Goal: Task Accomplishment & Management: Complete application form

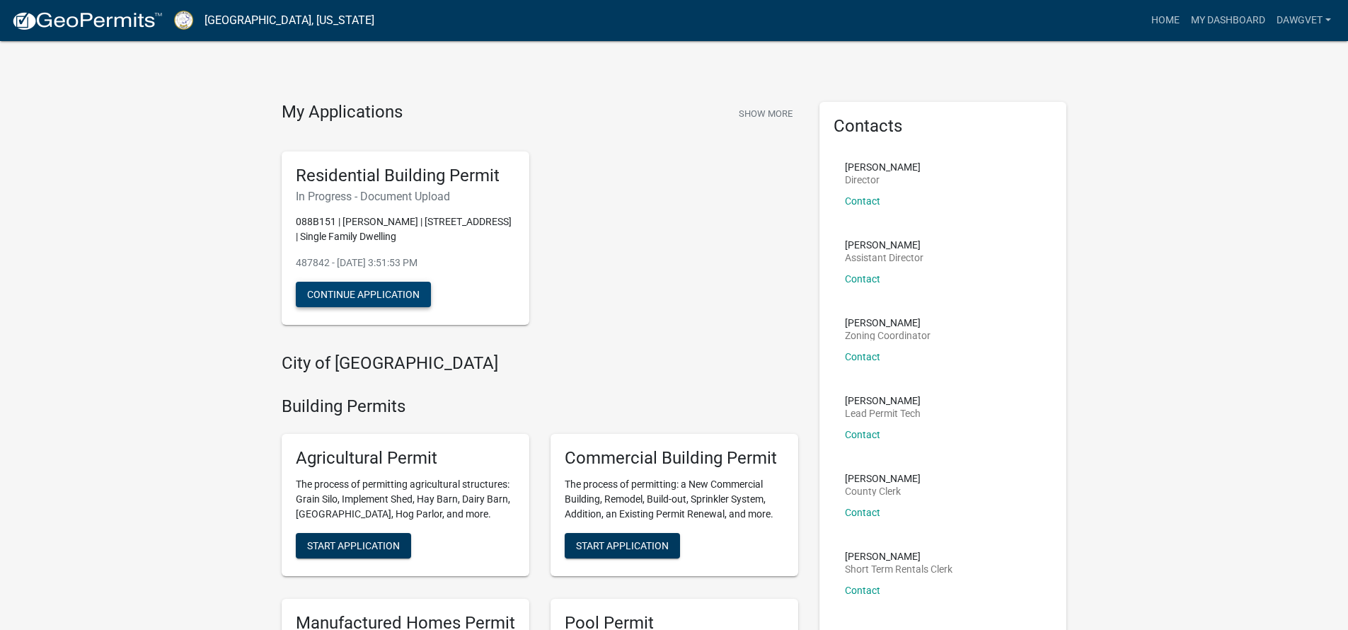
click at [379, 289] on button "Continue Application" at bounding box center [363, 294] width 135 height 25
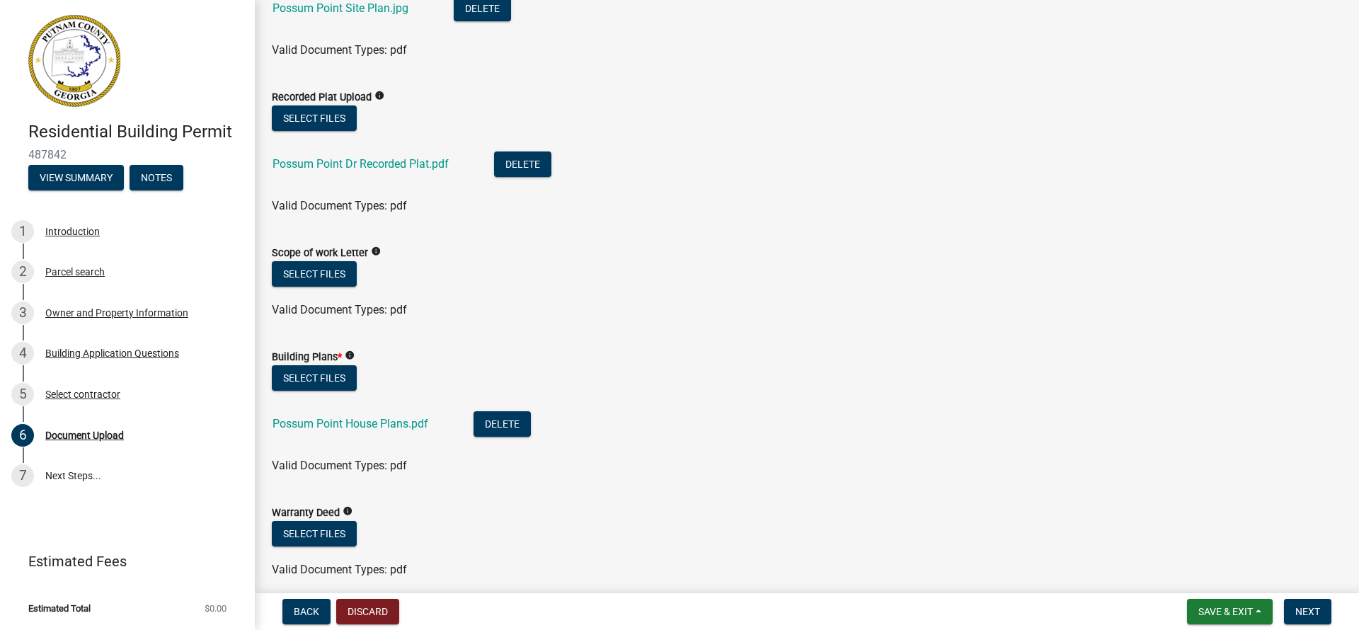
scroll to position [611, 0]
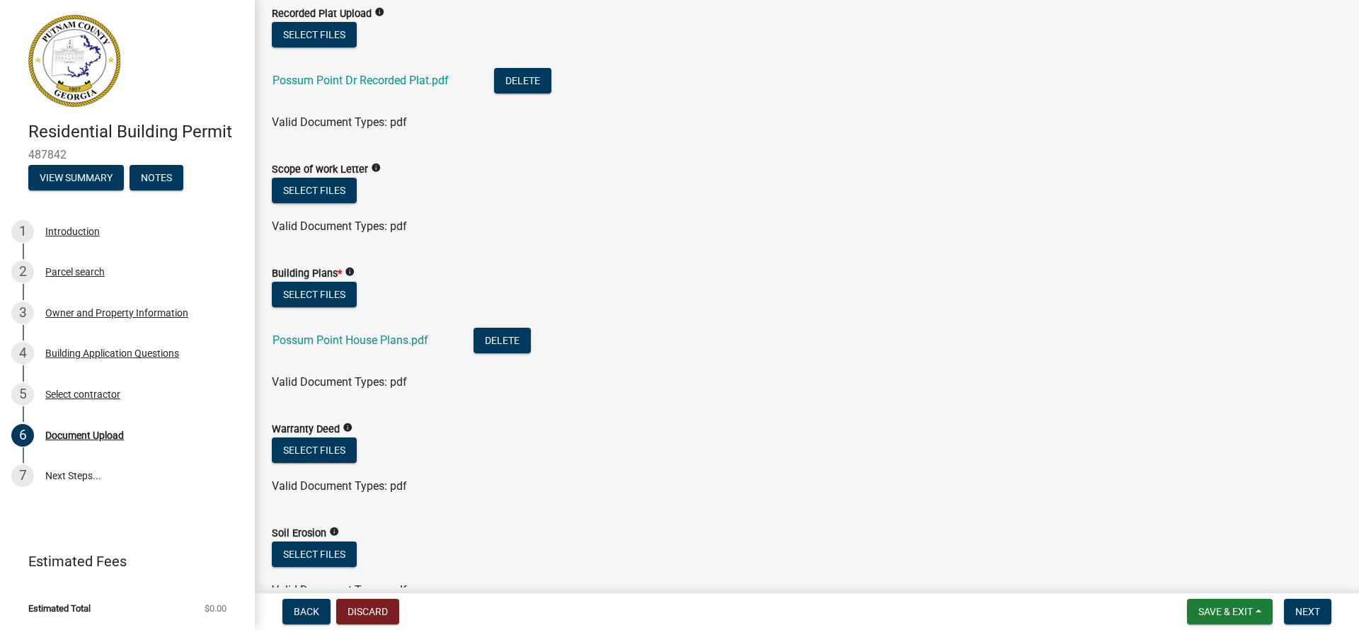
click at [381, 166] on icon "info" at bounding box center [376, 168] width 10 height 10
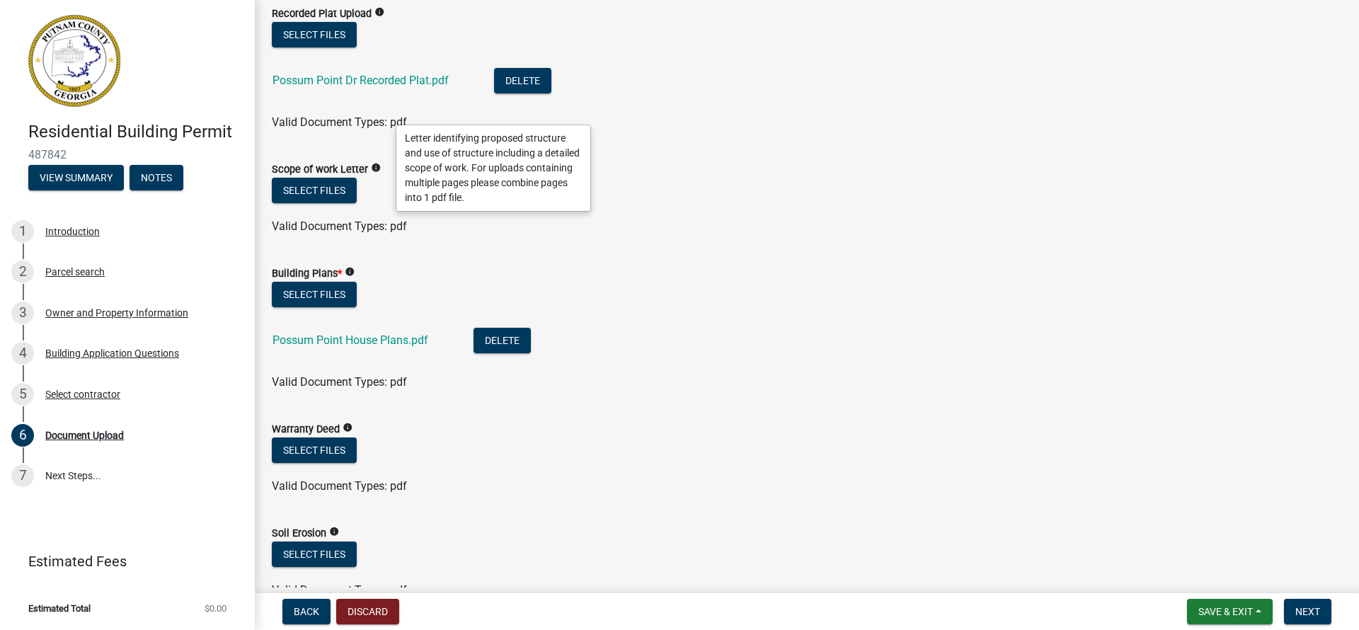
click at [381, 166] on icon "info" at bounding box center [376, 168] width 10 height 10
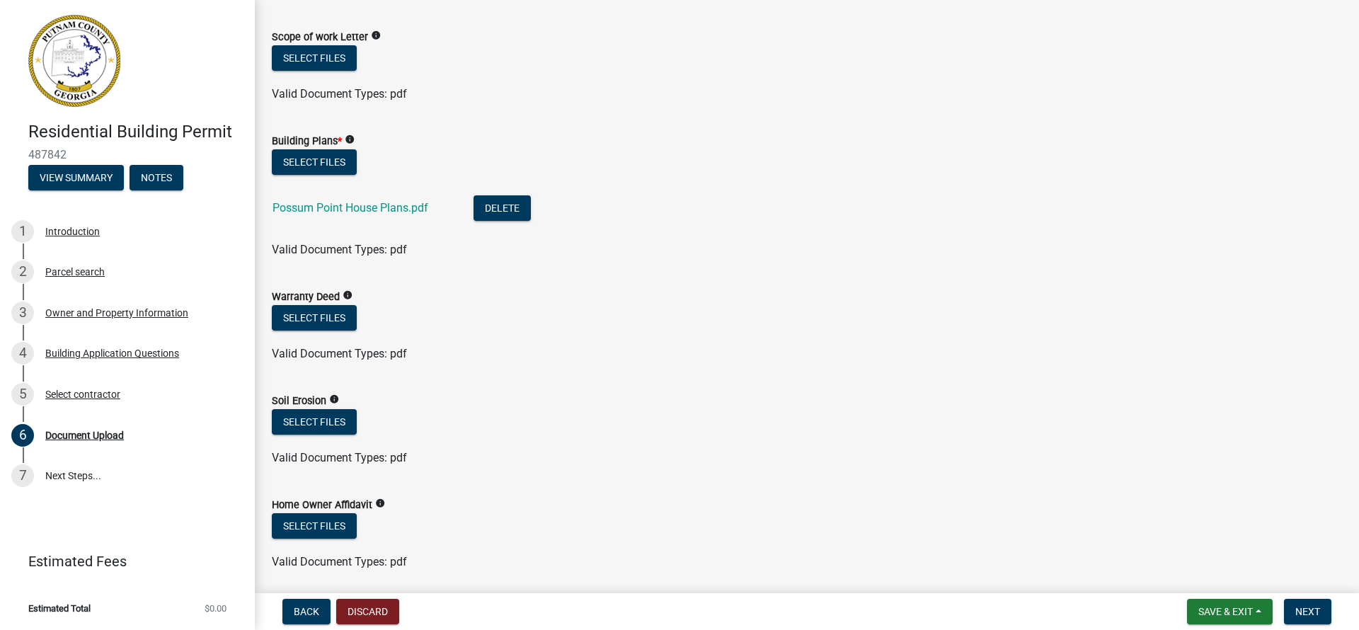
scroll to position [775, 0]
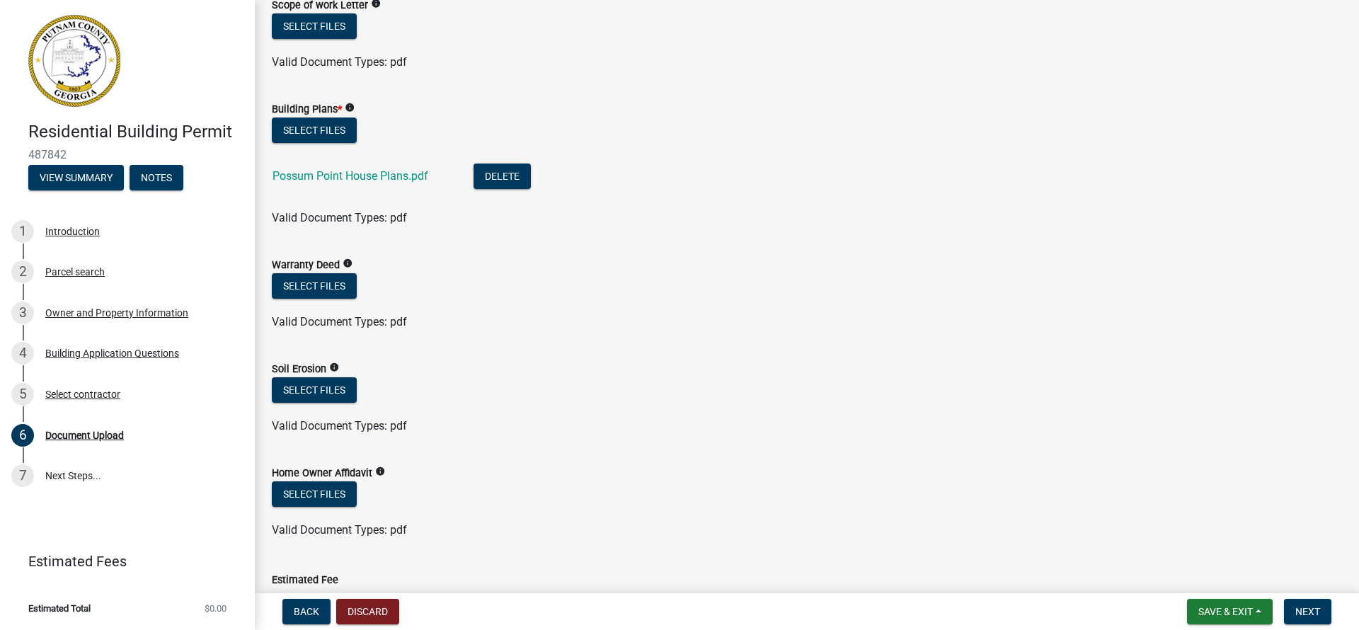
click at [352, 263] on icon "info" at bounding box center [348, 263] width 10 height 10
click at [352, 260] on icon "info" at bounding box center [348, 263] width 10 height 10
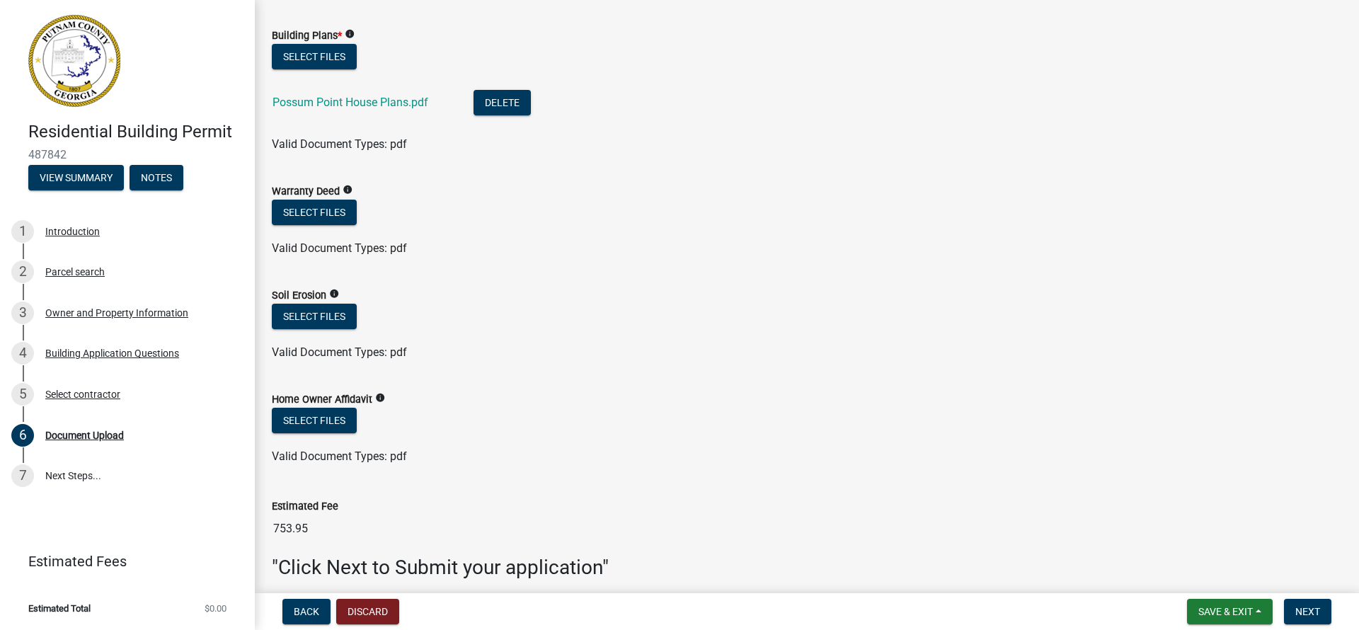
scroll to position [851, 0]
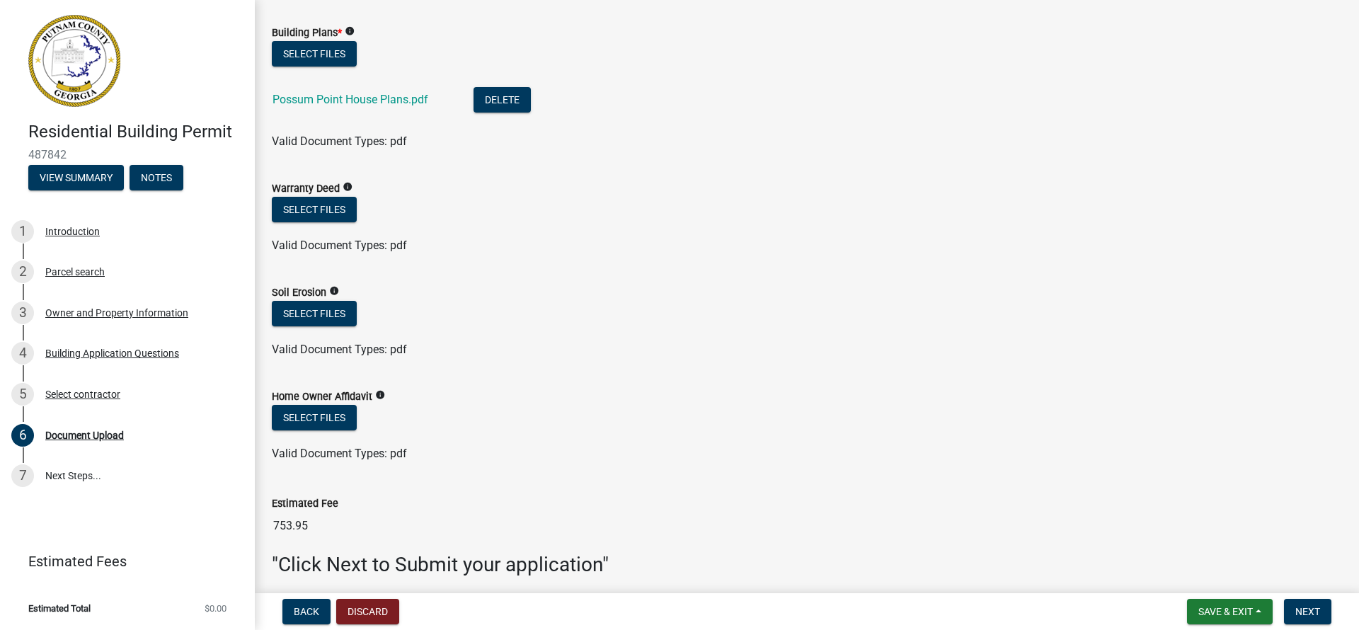
click at [339, 287] on icon "info" at bounding box center [334, 291] width 10 height 10
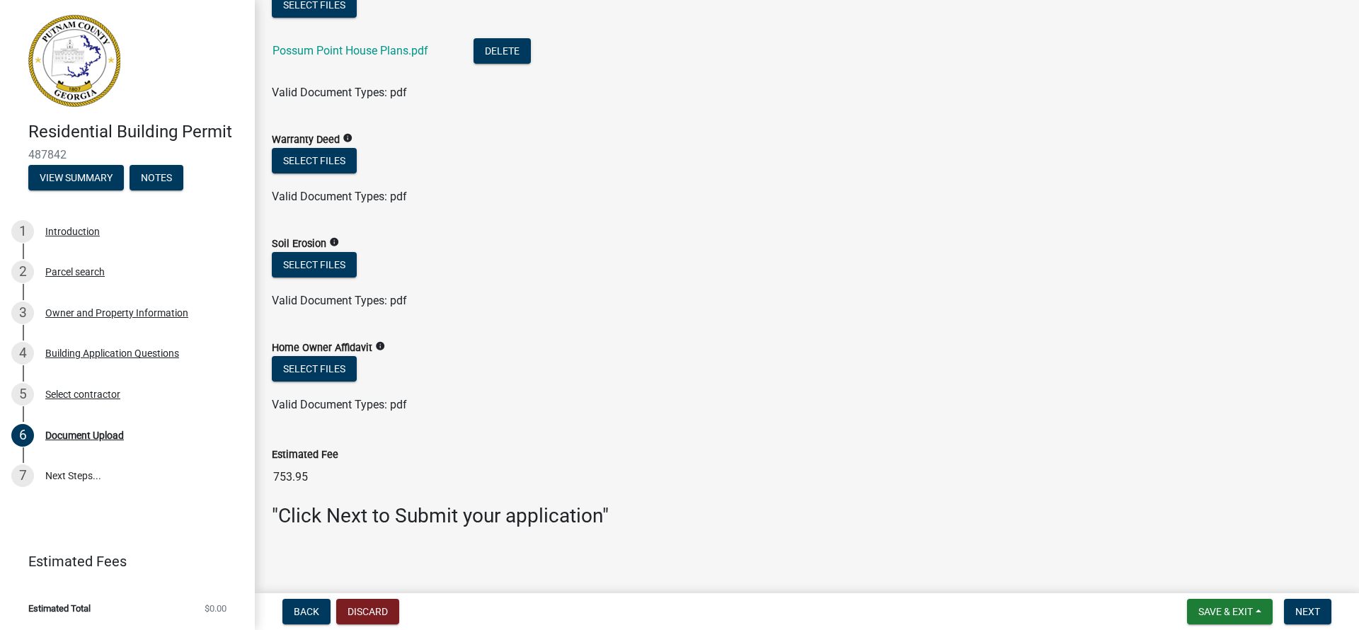
scroll to position [907, 0]
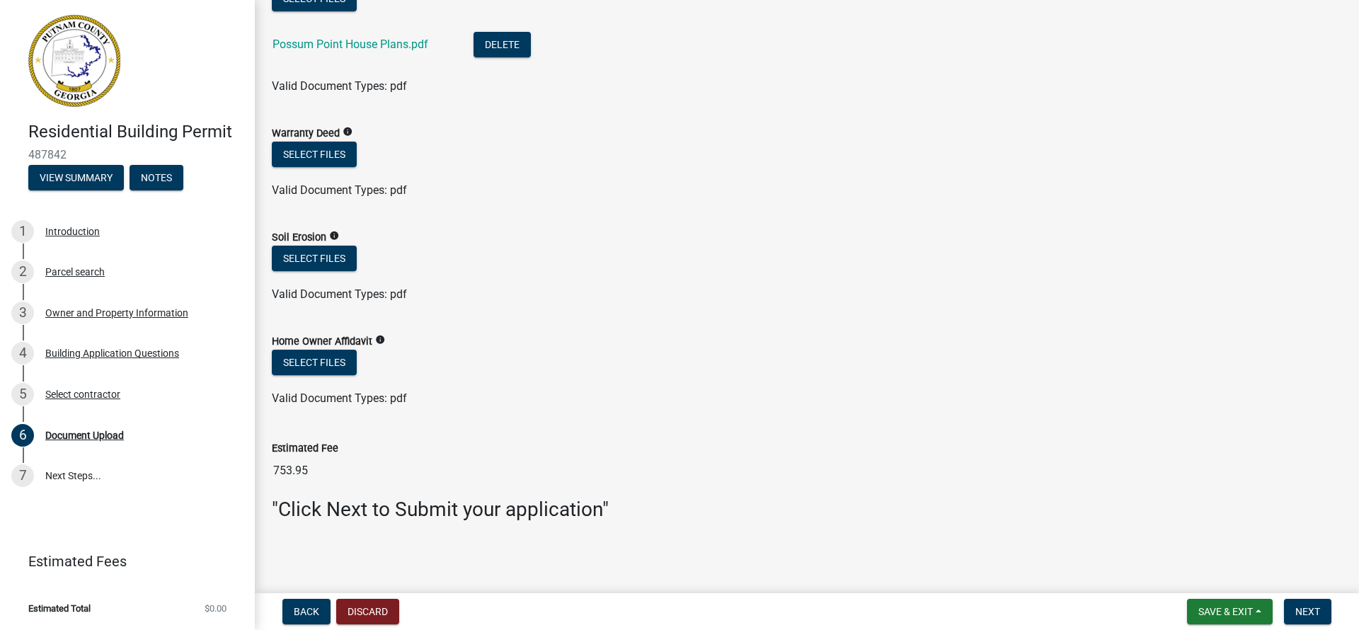
click at [385, 340] on icon "info" at bounding box center [380, 340] width 10 height 10
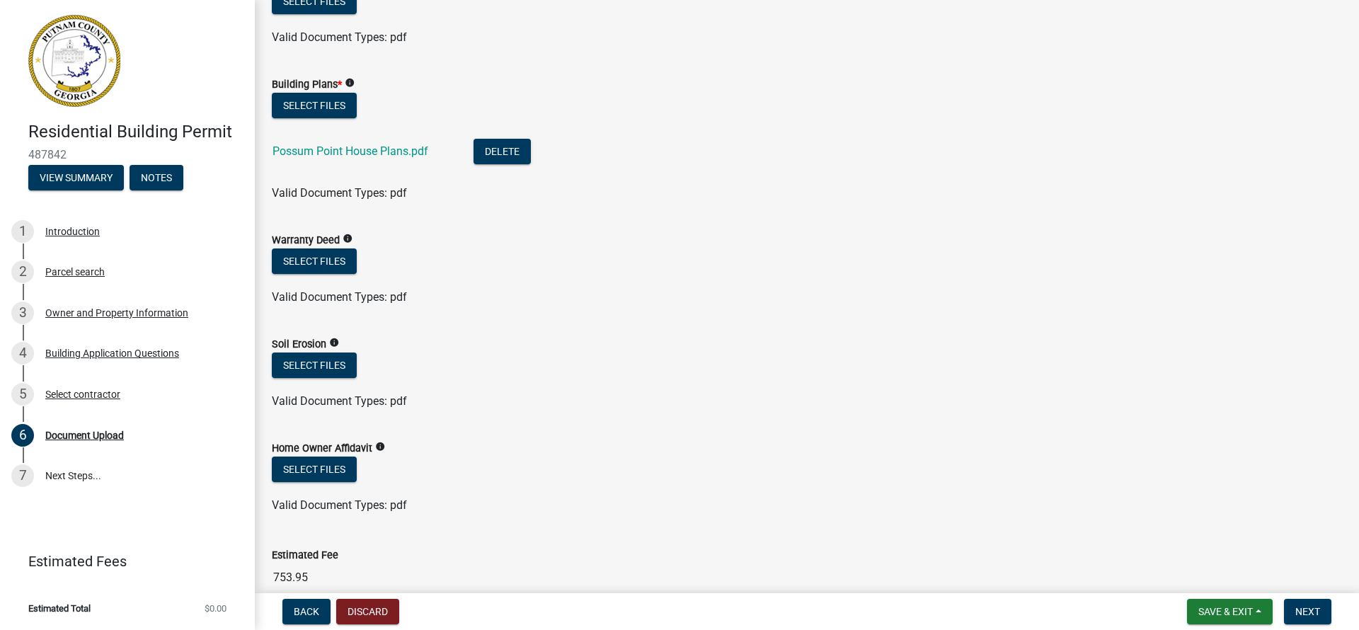
scroll to position [775, 0]
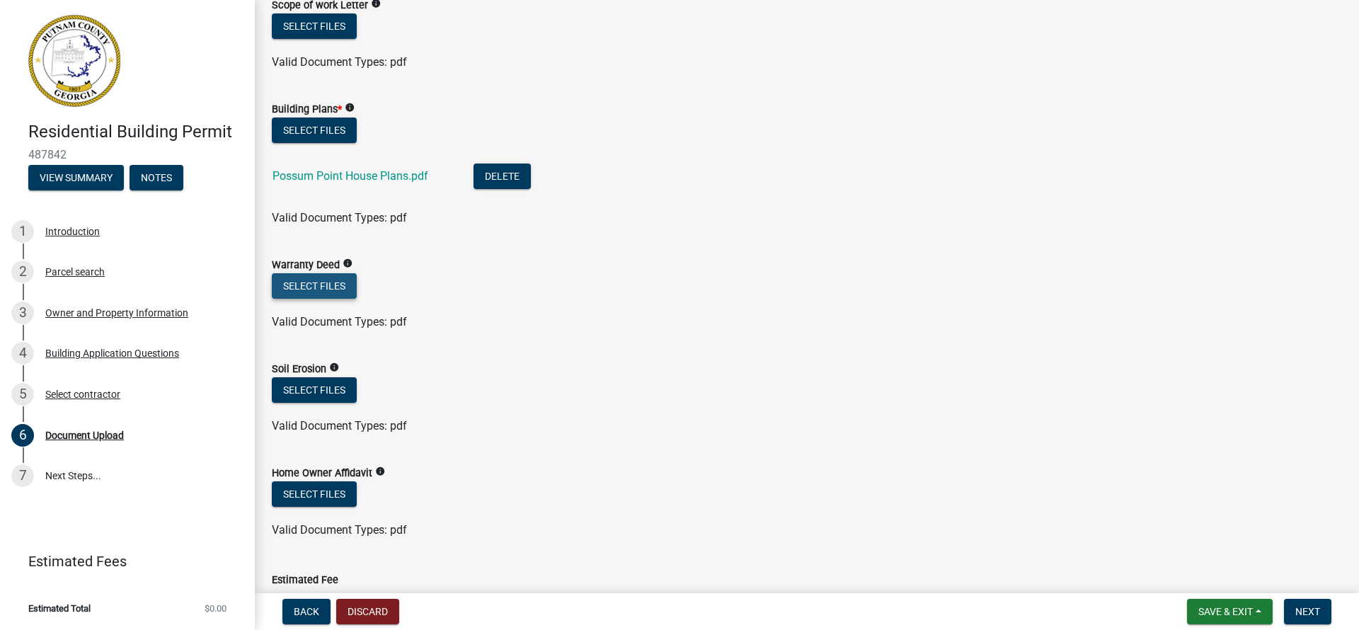
click at [333, 287] on button "Select files" at bounding box center [314, 285] width 85 height 25
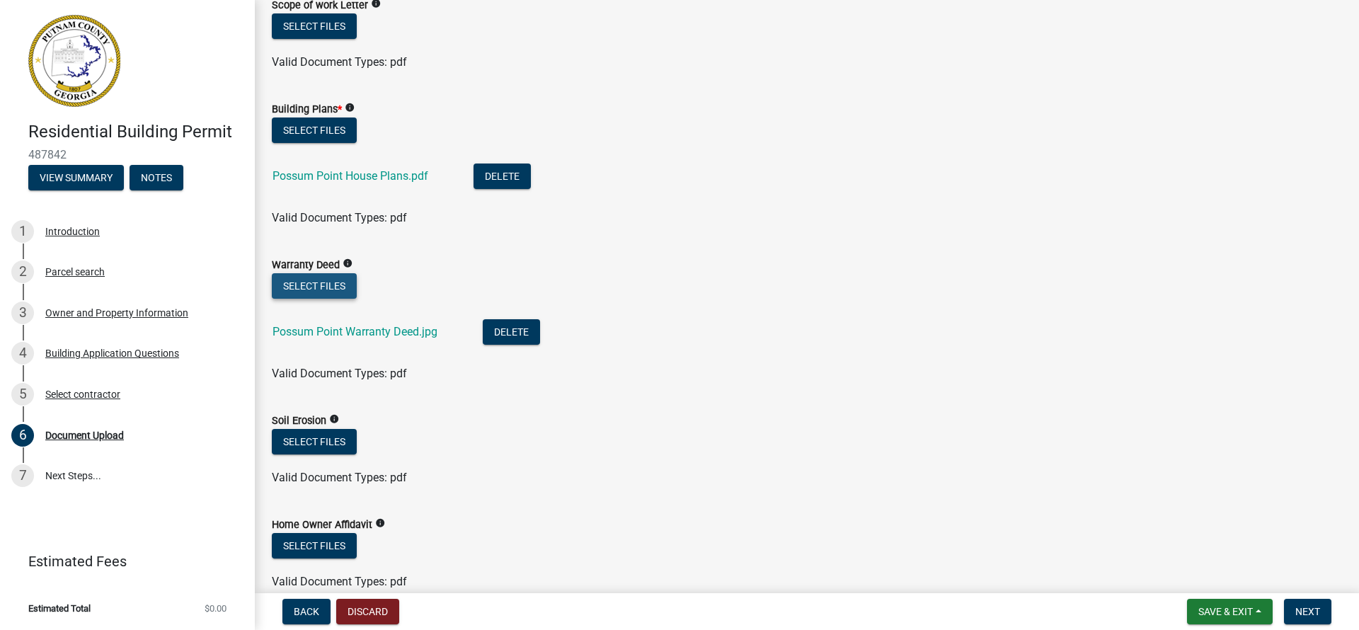
click at [333, 291] on button "Select files" at bounding box center [314, 285] width 85 height 25
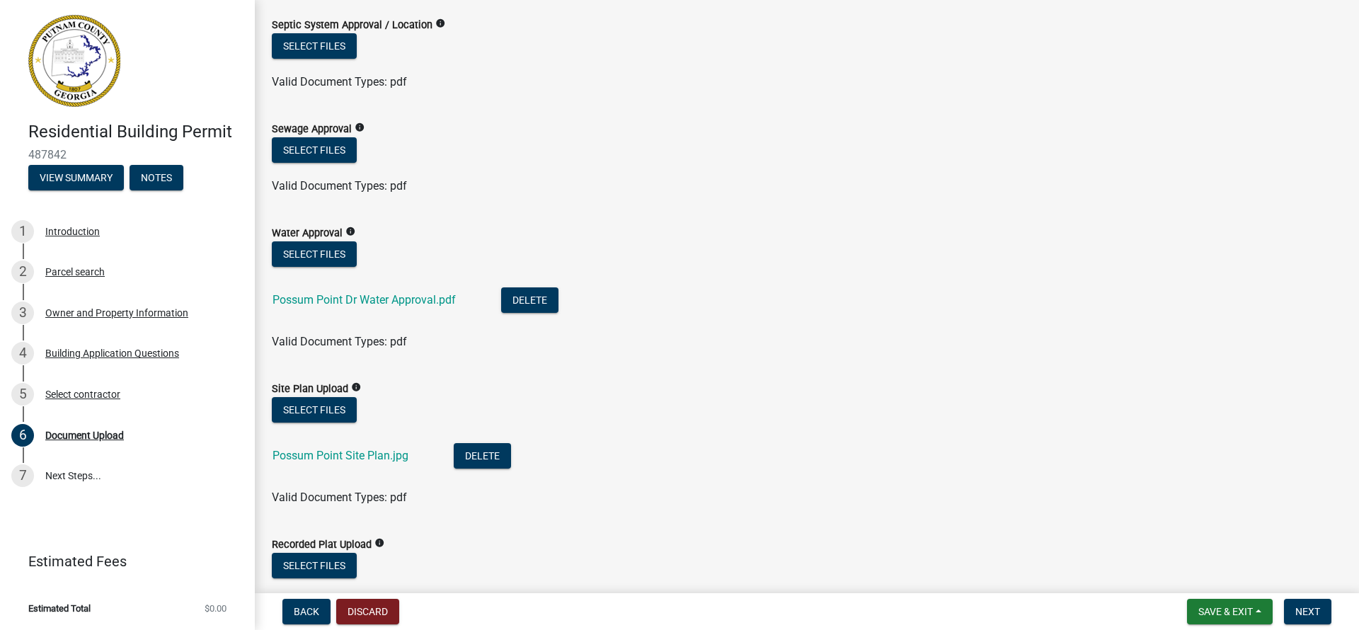
scroll to position [0, 0]
